Goal: Information Seeking & Learning: Learn about a topic

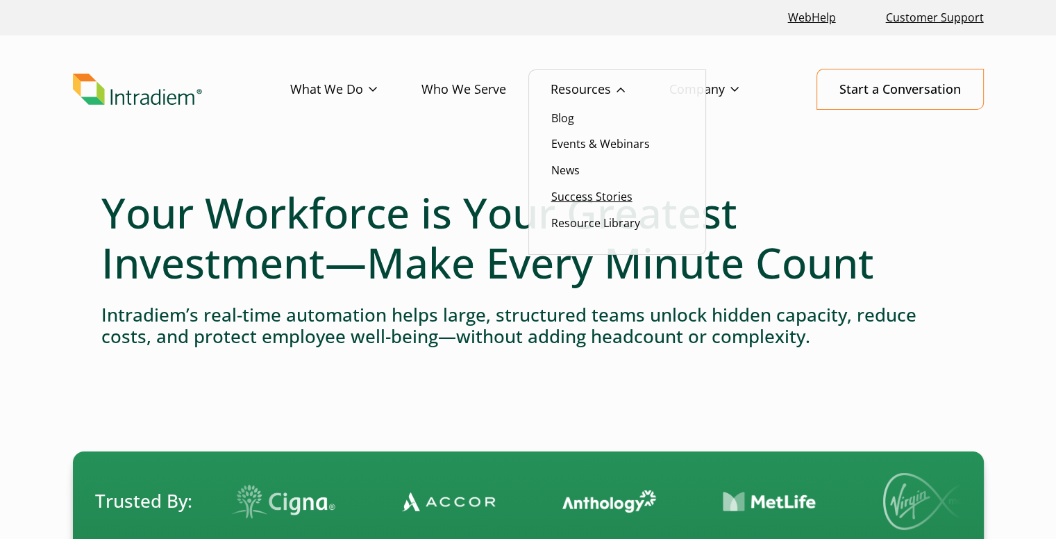
click at [577, 195] on link "Success Stories" at bounding box center [591, 196] width 81 height 15
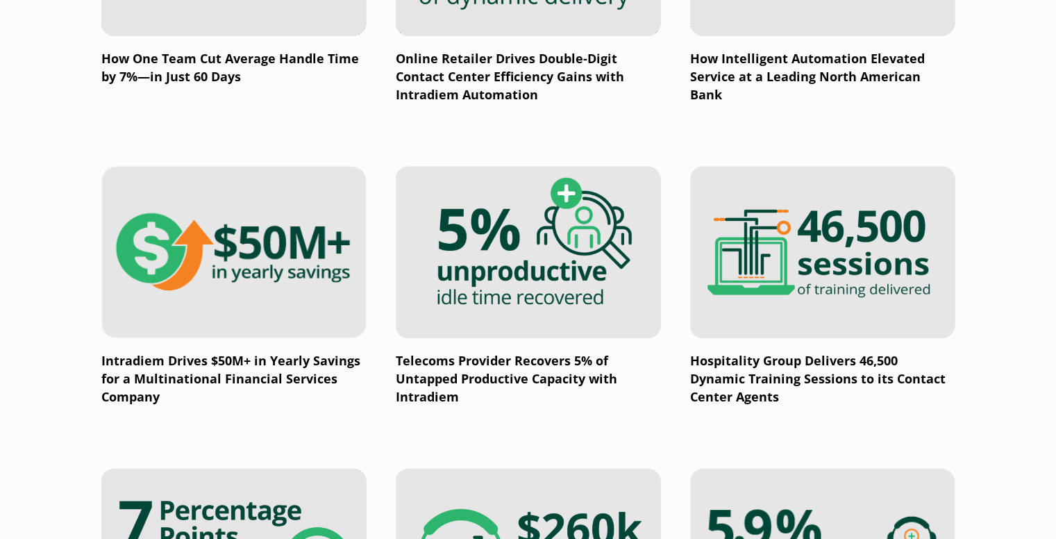
scroll to position [1319, 0]
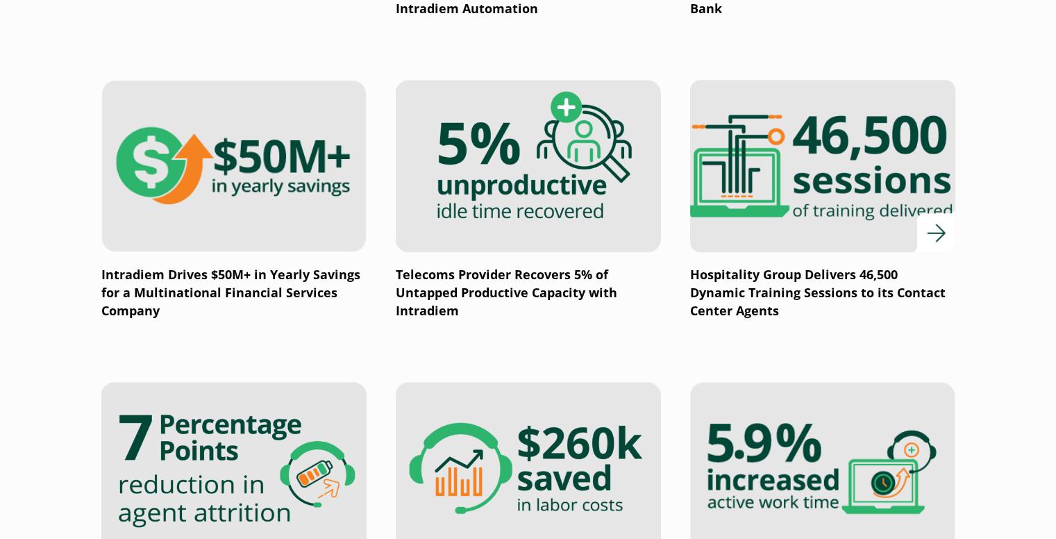
click at [765, 276] on p "Hospitality Group Delivers 46,500 Dynamic Training Sessions to its Contact Cent…" at bounding box center [822, 293] width 265 height 54
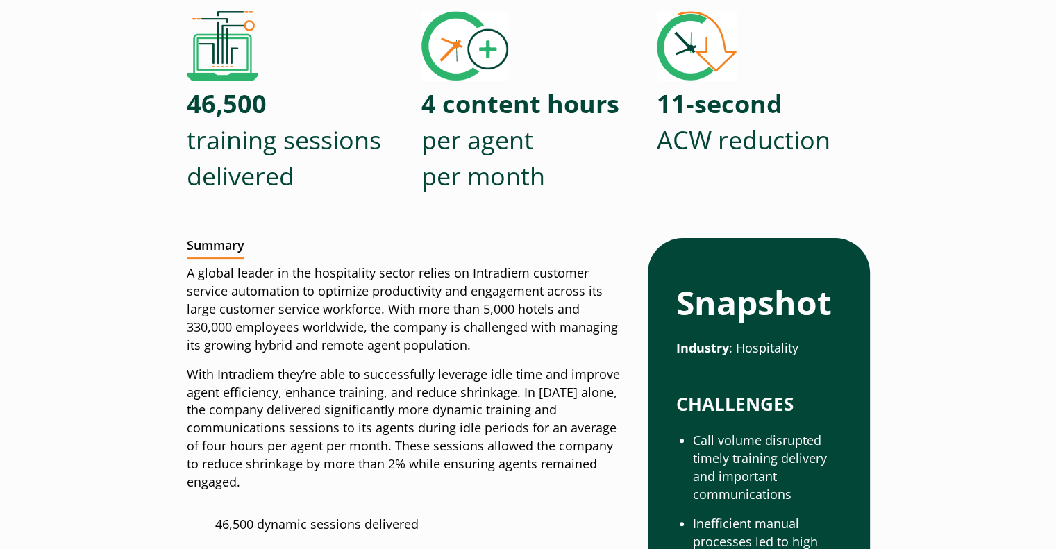
scroll to position [347, 0]
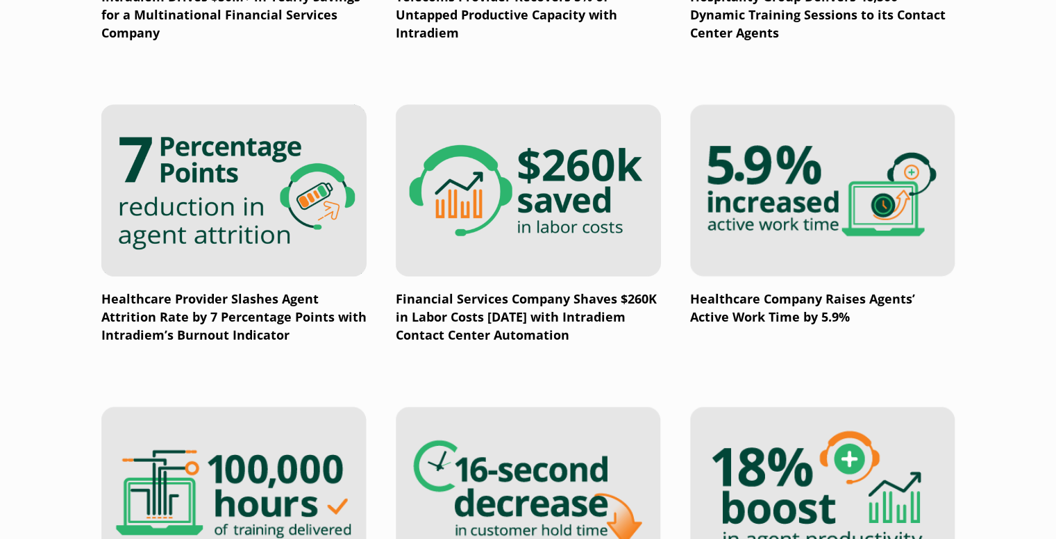
scroll to position [1180, 0]
